Goal: Information Seeking & Learning: Learn about a topic

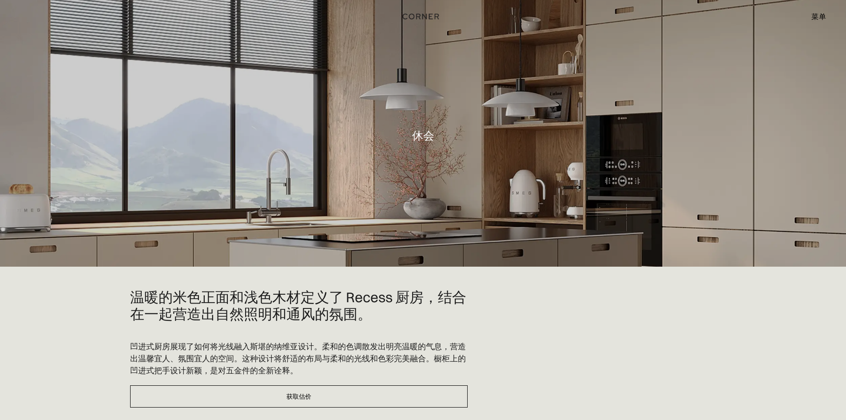
click at [818, 15] on font "菜单" at bounding box center [818, 16] width 15 height 9
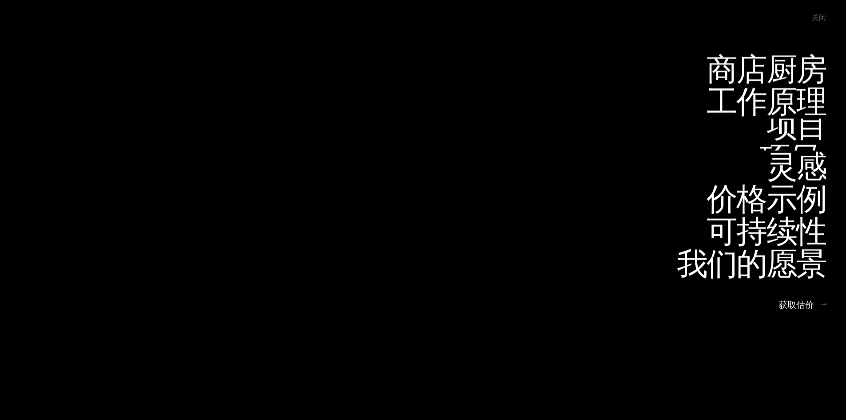
click at [797, 135] on font "项目" at bounding box center [786, 156] width 62 height 44
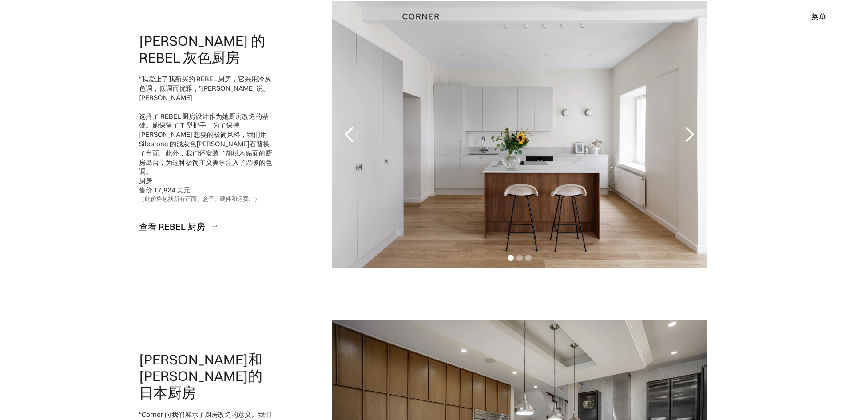
scroll to position [148, 0]
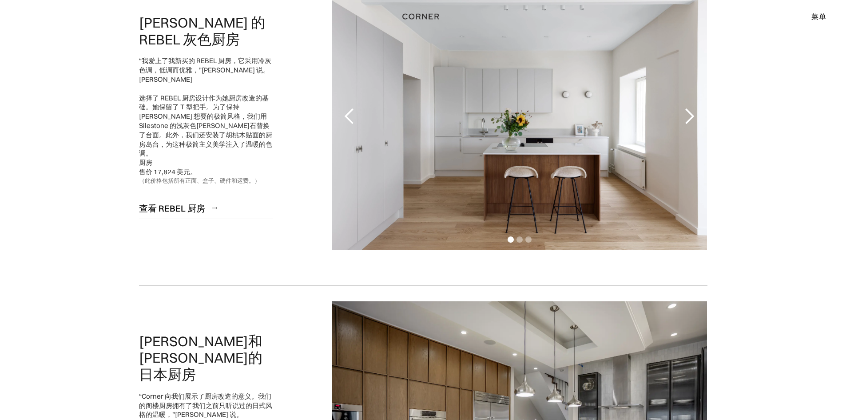
click at [688, 119] on div "下一张幻灯片" at bounding box center [689, 116] width 18 height 18
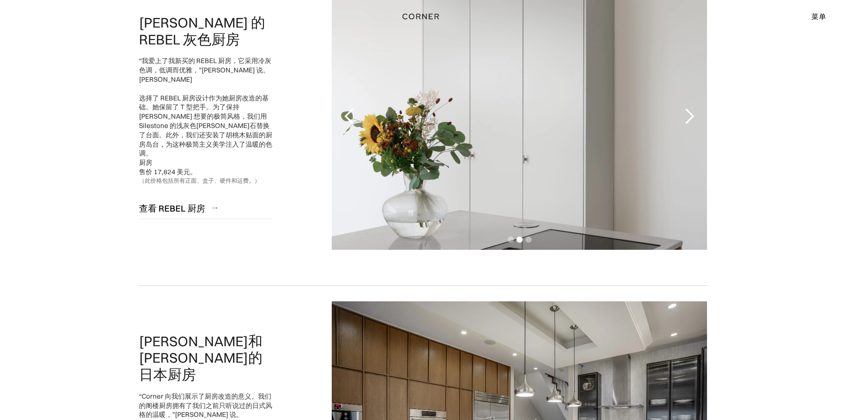
click at [688, 119] on div "下一张幻灯片" at bounding box center [689, 116] width 18 height 18
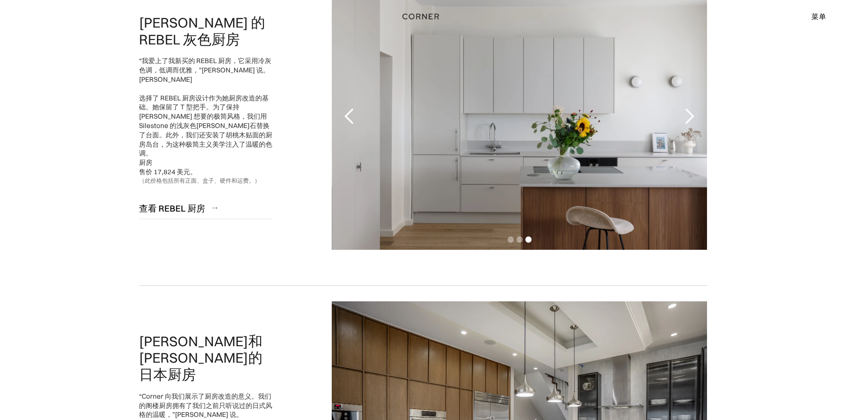
click at [688, 119] on div "下一张幻灯片" at bounding box center [689, 116] width 18 height 18
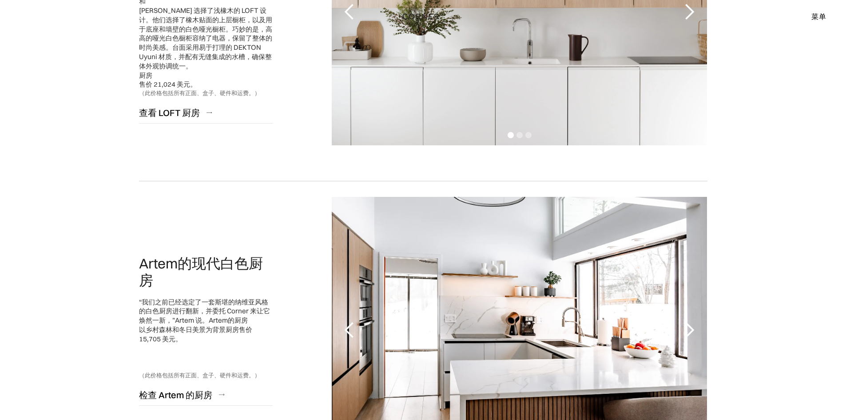
scroll to position [1036, 0]
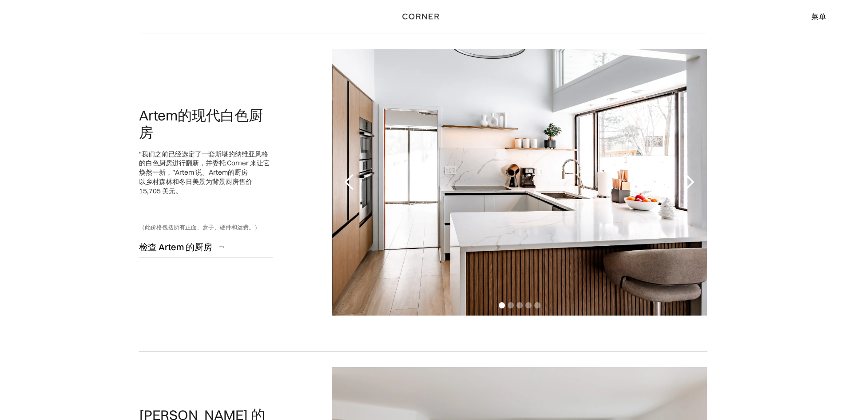
click at [690, 180] on div "下一张幻灯片" at bounding box center [689, 182] width 18 height 18
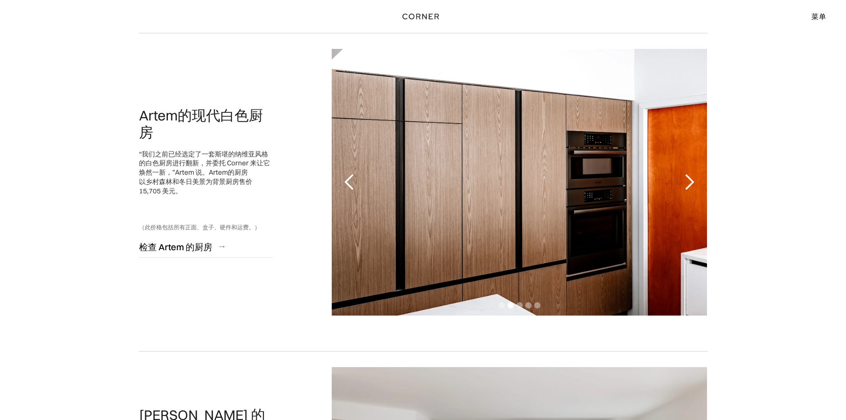
click at [690, 180] on div "下一张幻灯片" at bounding box center [689, 182] width 18 height 18
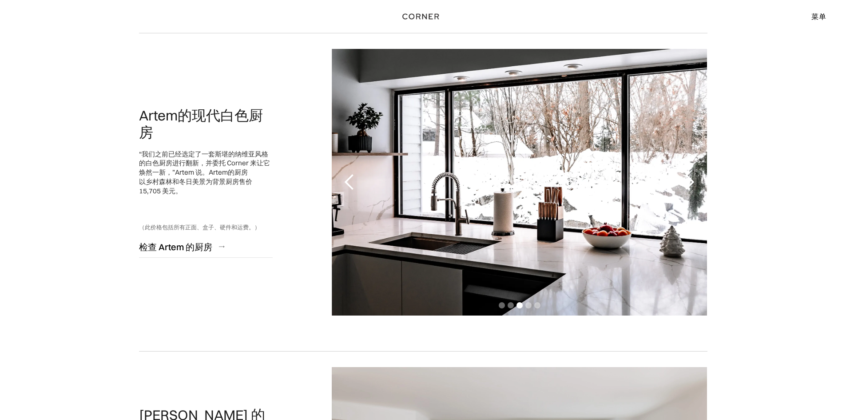
click at [690, 180] on div "下一张幻灯片" at bounding box center [689, 182] width 18 height 18
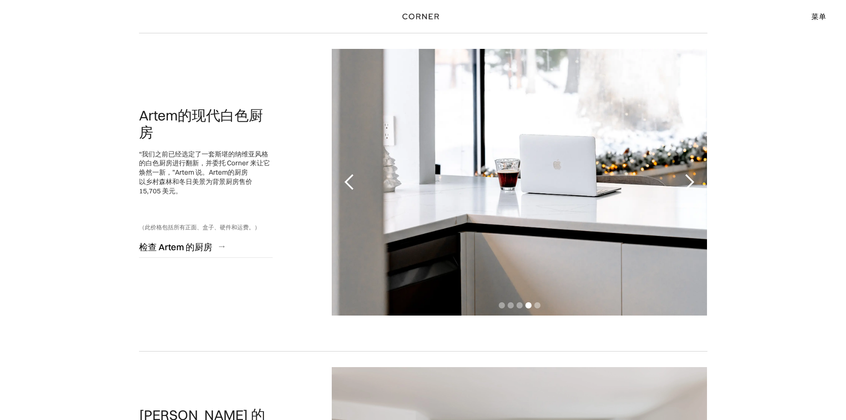
click at [690, 180] on div "下一张幻灯片" at bounding box center [689, 182] width 18 height 18
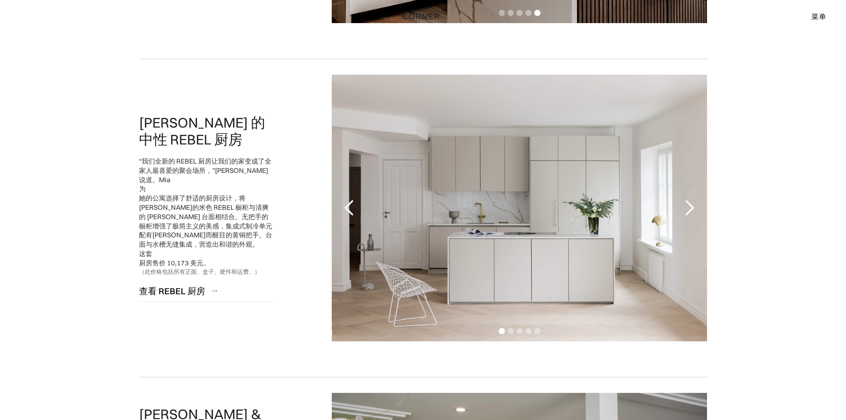
scroll to position [1332, 0]
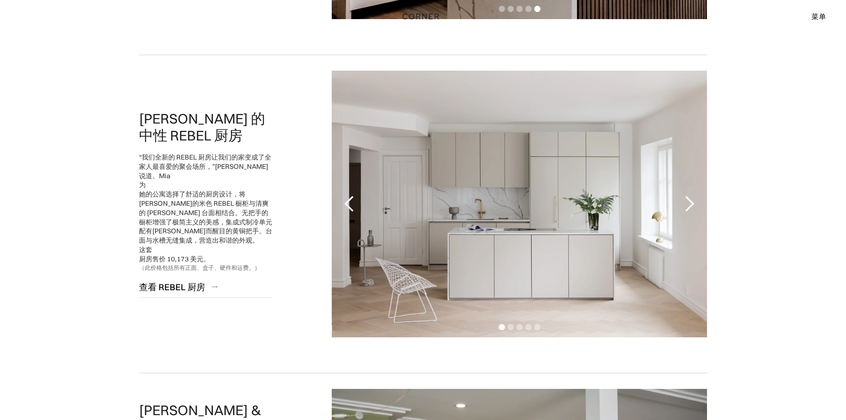
click at [692, 204] on div "下一张幻灯片" at bounding box center [689, 204] width 18 height 18
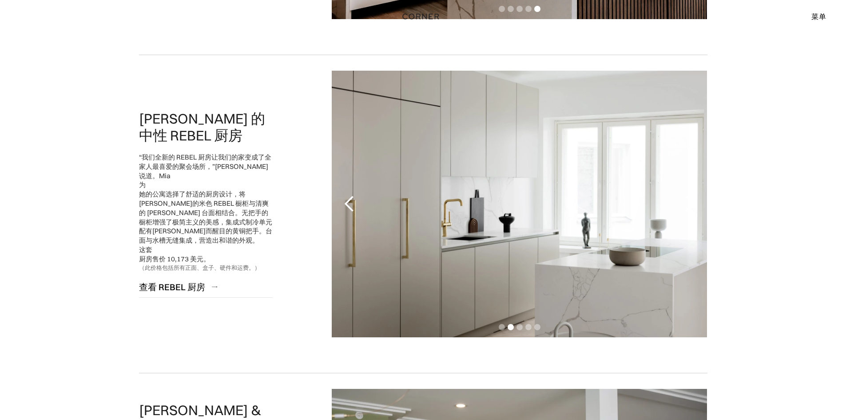
click at [692, 204] on div "下一张幻灯片" at bounding box center [689, 204] width 18 height 18
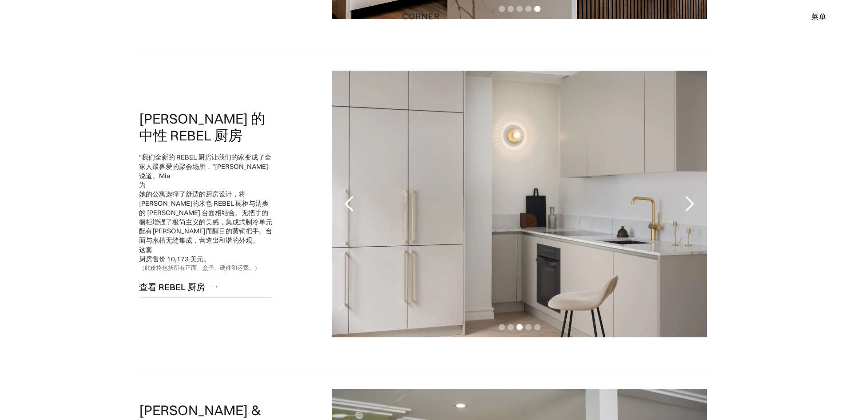
click at [692, 204] on div "下一张幻灯片" at bounding box center [689, 204] width 18 height 18
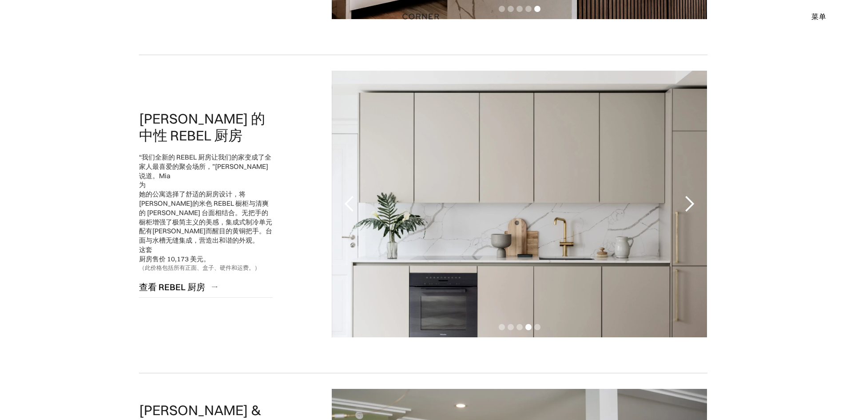
click at [692, 204] on div "下一张幻灯片" at bounding box center [689, 204] width 18 height 18
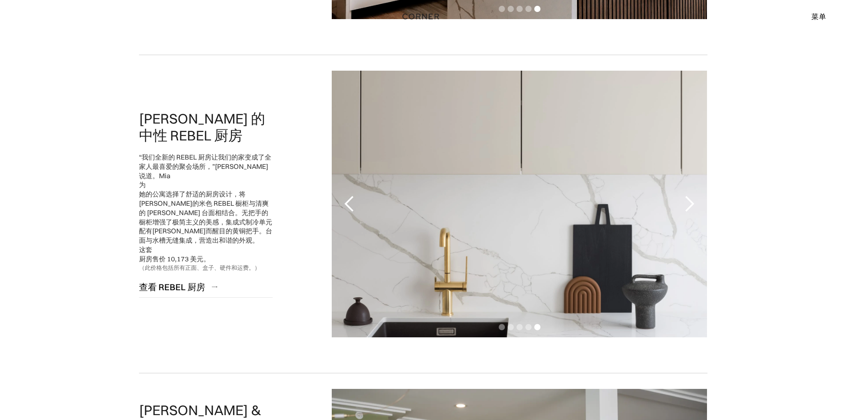
drag, startPoint x: 467, startPoint y: 164, endPoint x: 430, endPoint y: 187, distance: 43.6
click at [430, 187] on div "5 之 5" at bounding box center [519, 204] width 375 height 266
click at [498, 197] on div "5 之 5" at bounding box center [519, 204] width 375 height 266
click at [456, 211] on div "5 之 5" at bounding box center [519, 204] width 375 height 266
drag, startPoint x: 456, startPoint y: 211, endPoint x: 340, endPoint y: 229, distance: 117.3
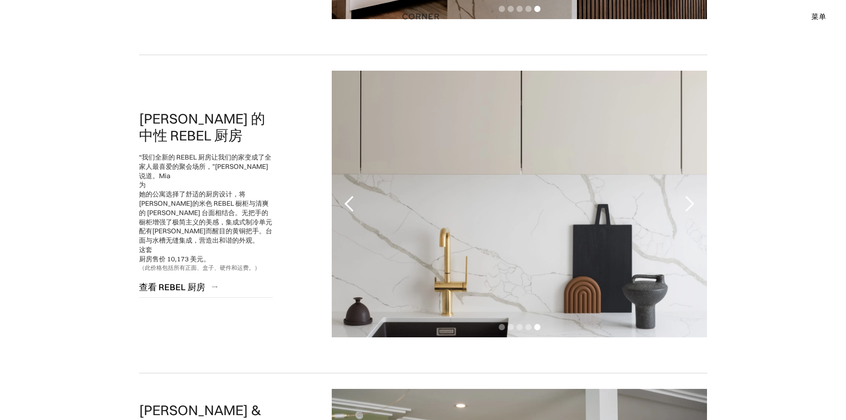
click at [455, 211] on div "5 之 5" at bounding box center [519, 204] width 375 height 266
click at [189, 285] on font "查看 REBEL 厨房" at bounding box center [172, 286] width 66 height 11
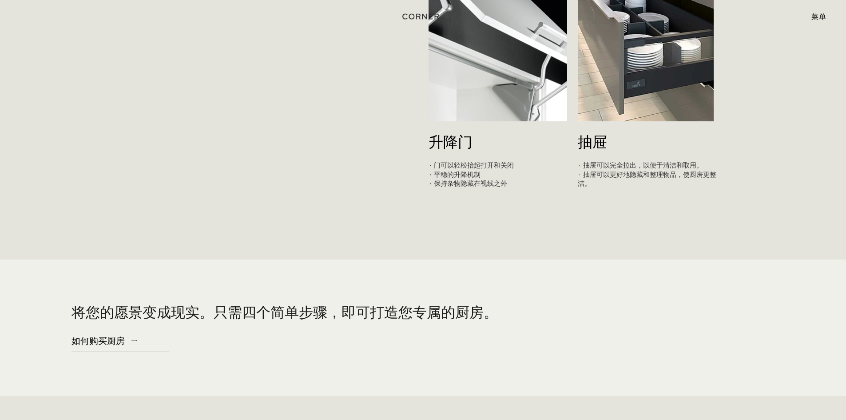
scroll to position [4294, 0]
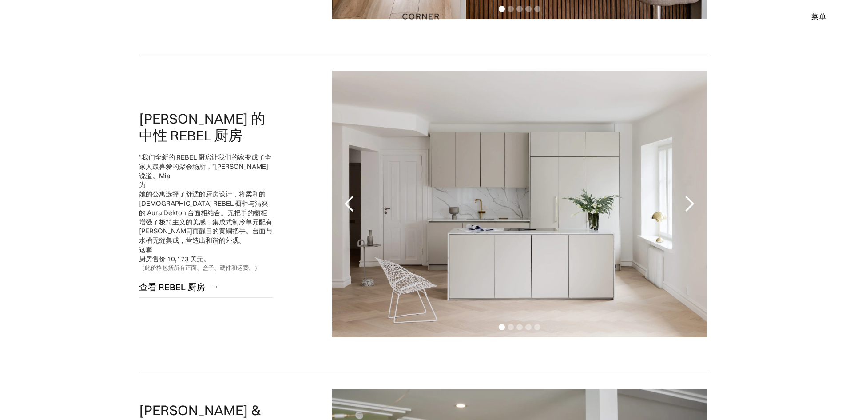
click at [685, 208] on div "下一张幻灯片" at bounding box center [689, 204] width 18 height 18
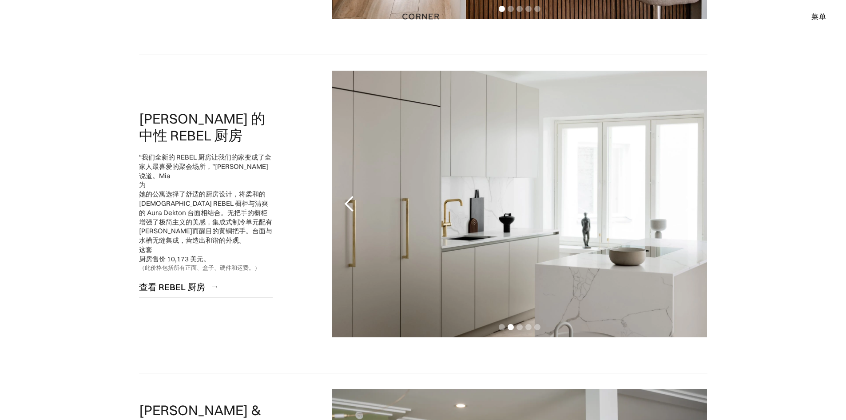
click at [688, 206] on div "下一张幻灯片" at bounding box center [689, 204] width 18 height 18
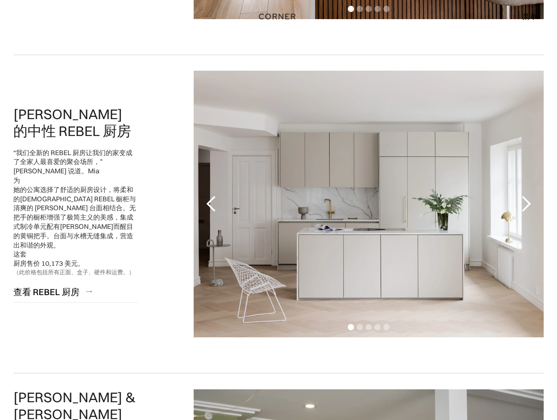
click at [527, 205] on div "下一张幻灯片" at bounding box center [526, 204] width 18 height 18
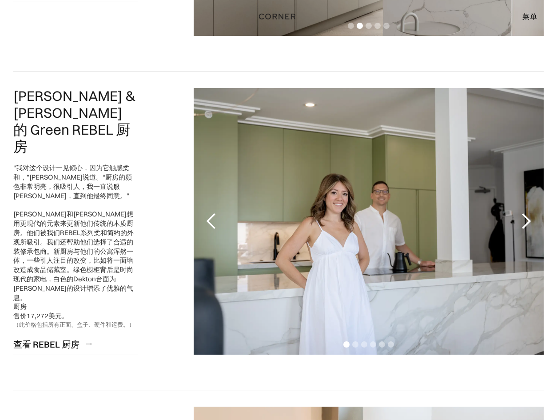
scroll to position [1629, 0]
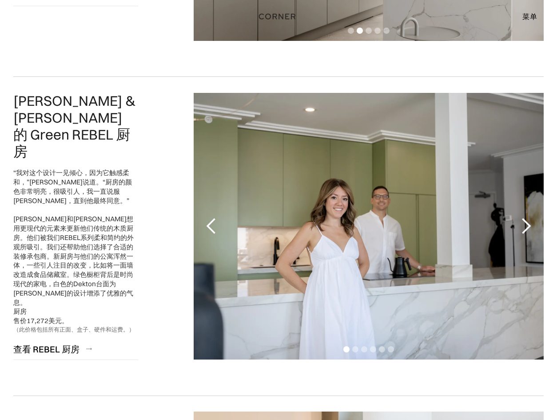
click at [521, 223] on div "下一张幻灯片" at bounding box center [526, 226] width 18 height 18
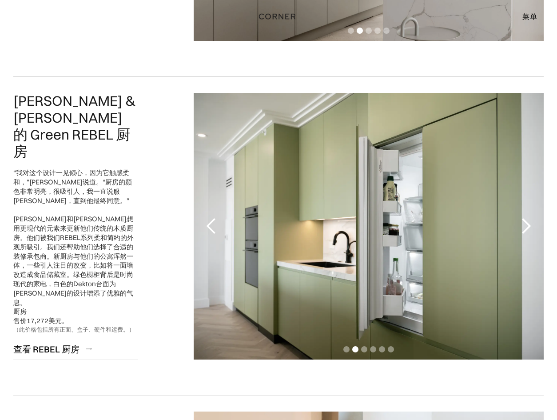
click at [524, 225] on div "下一张幻灯片" at bounding box center [526, 226] width 18 height 18
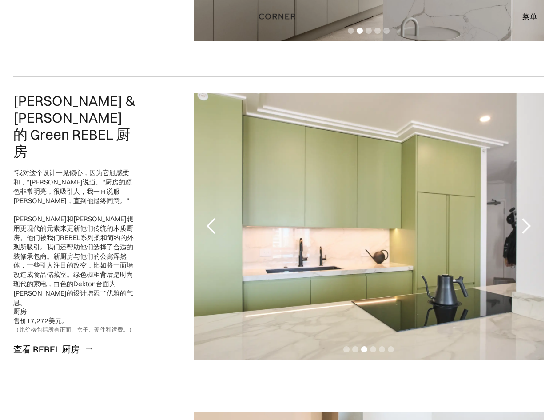
click at [524, 225] on div "下一张幻灯片" at bounding box center [526, 226] width 18 height 18
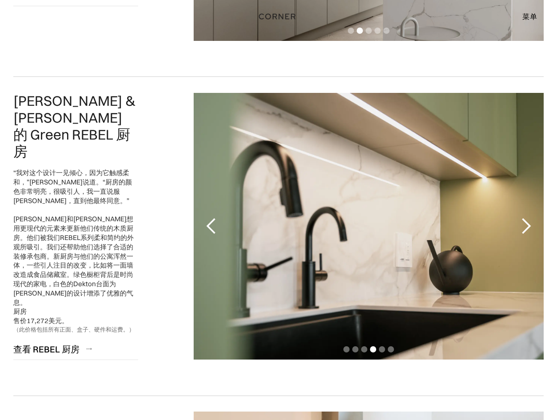
click at [524, 225] on div "下一张幻灯片" at bounding box center [526, 226] width 18 height 18
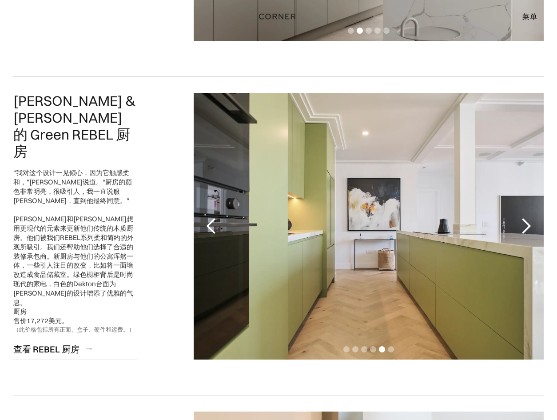
click at [524, 225] on div "下一张幻灯片" at bounding box center [526, 226] width 18 height 18
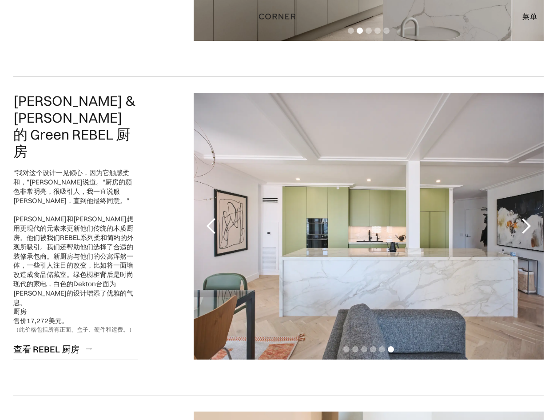
click at [524, 225] on div "下一张幻灯片" at bounding box center [526, 226] width 18 height 18
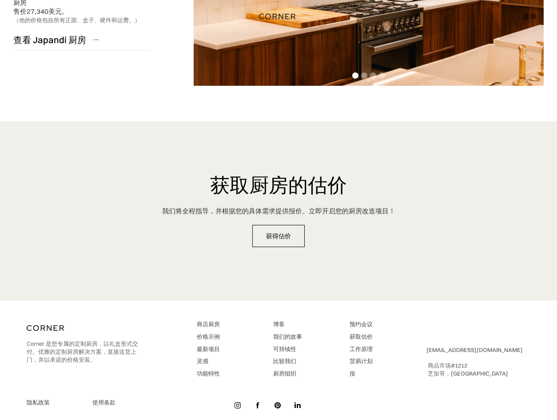
scroll to position [1925, 0]
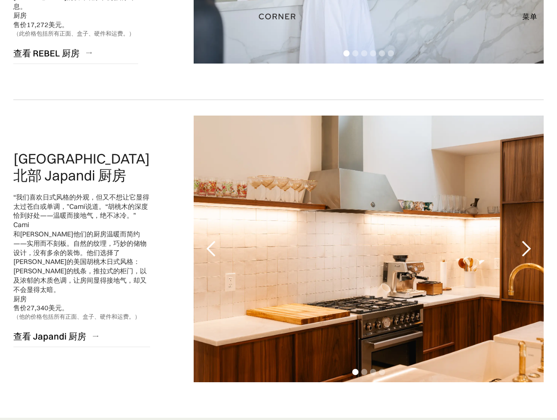
click at [524, 251] on div "下一张幻灯片" at bounding box center [526, 249] width 18 height 18
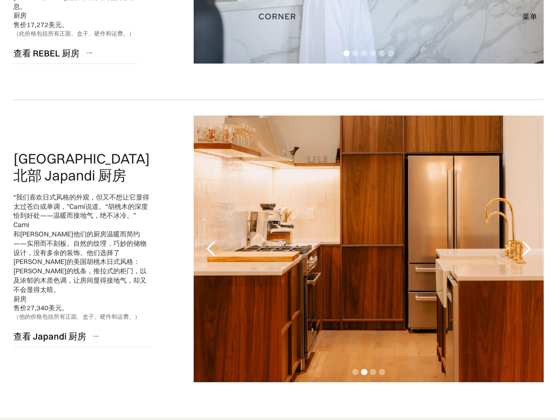
click at [525, 251] on div "下一张幻灯片" at bounding box center [526, 249] width 18 height 18
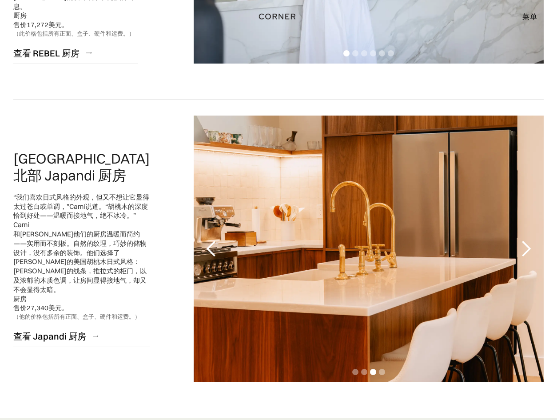
click at [525, 251] on div "下一张幻灯片" at bounding box center [526, 249] width 18 height 18
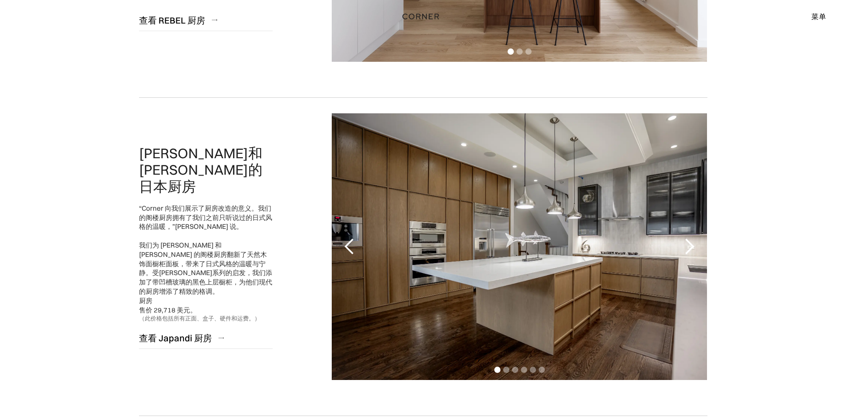
scroll to position [0, 0]
